Goal: Information Seeking & Learning: Learn about a topic

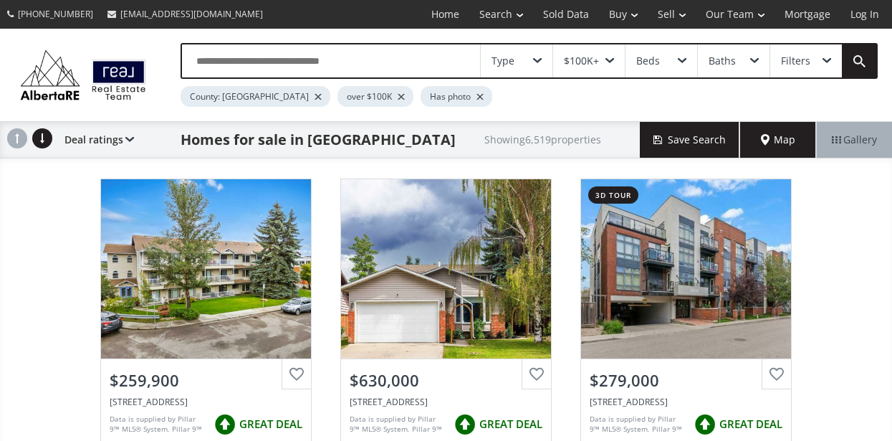
click at [281, 56] on input "text" at bounding box center [331, 60] width 298 height 33
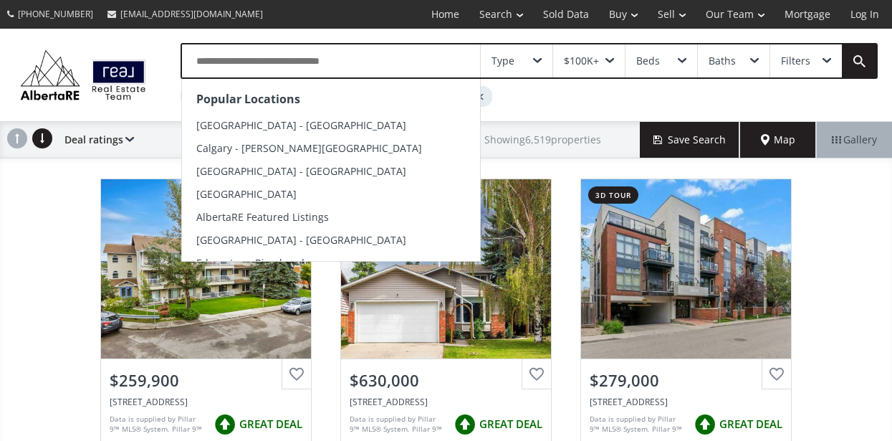
type input "*"
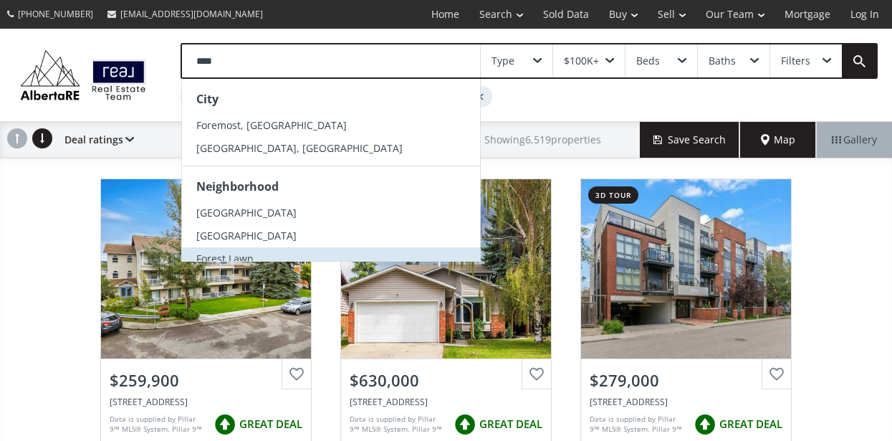
scroll to position [9, 0]
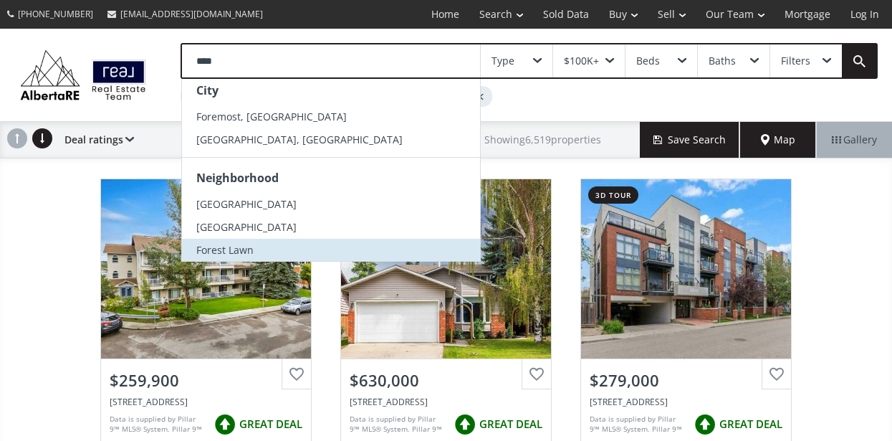
type input "****"
click at [233, 249] on span "Forest Lawn" at bounding box center [224, 250] width 57 height 14
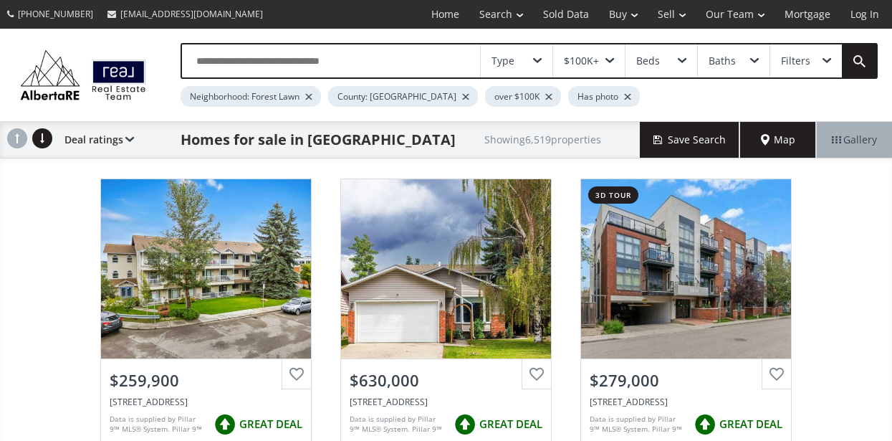
click at [545, 97] on div at bounding box center [548, 97] width 7 height 6
click at [541, 97] on div at bounding box center [544, 97] width 7 height 6
